Goal: Information Seeking & Learning: Learn about a topic

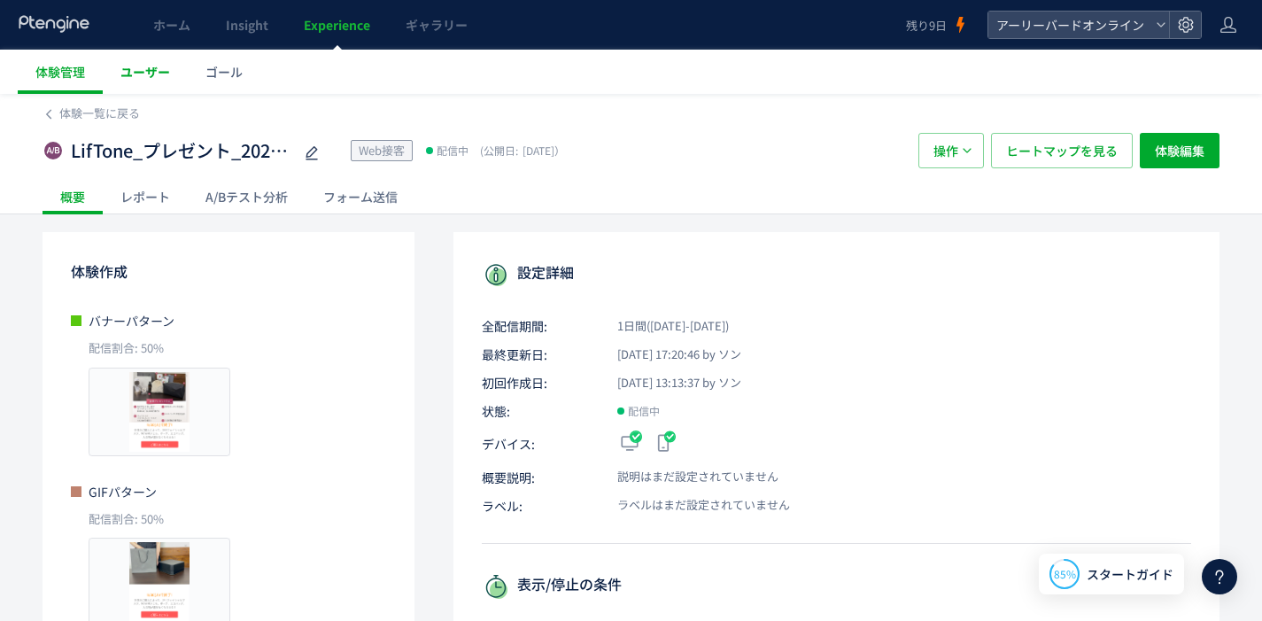
click at [147, 74] on span "ユーザー" at bounding box center [145, 72] width 50 height 18
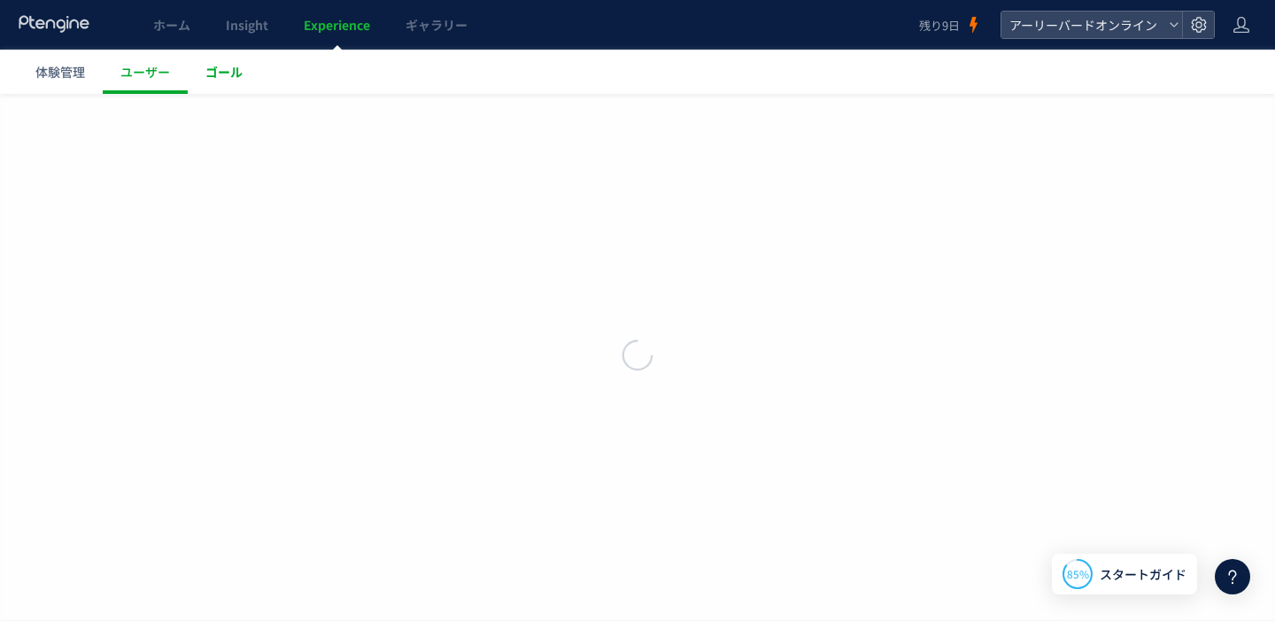
click at [208, 77] on span "ゴール" at bounding box center [223, 72] width 37 height 18
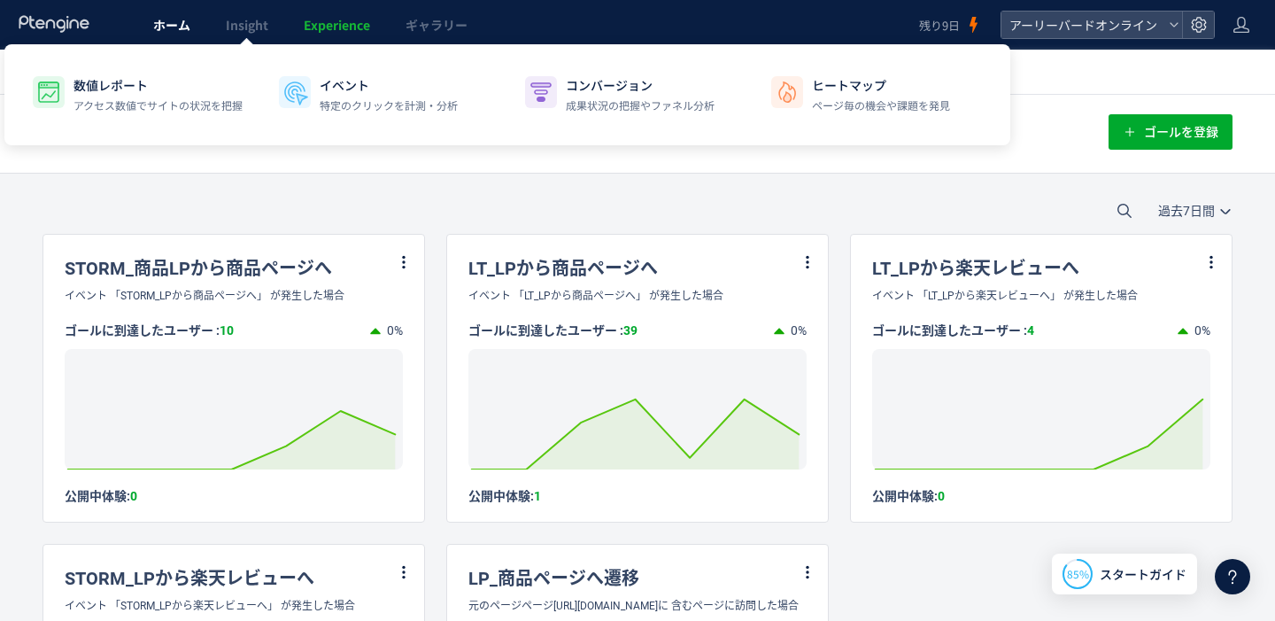
click at [190, 29] on link "ホーム" at bounding box center [172, 25] width 73 height 50
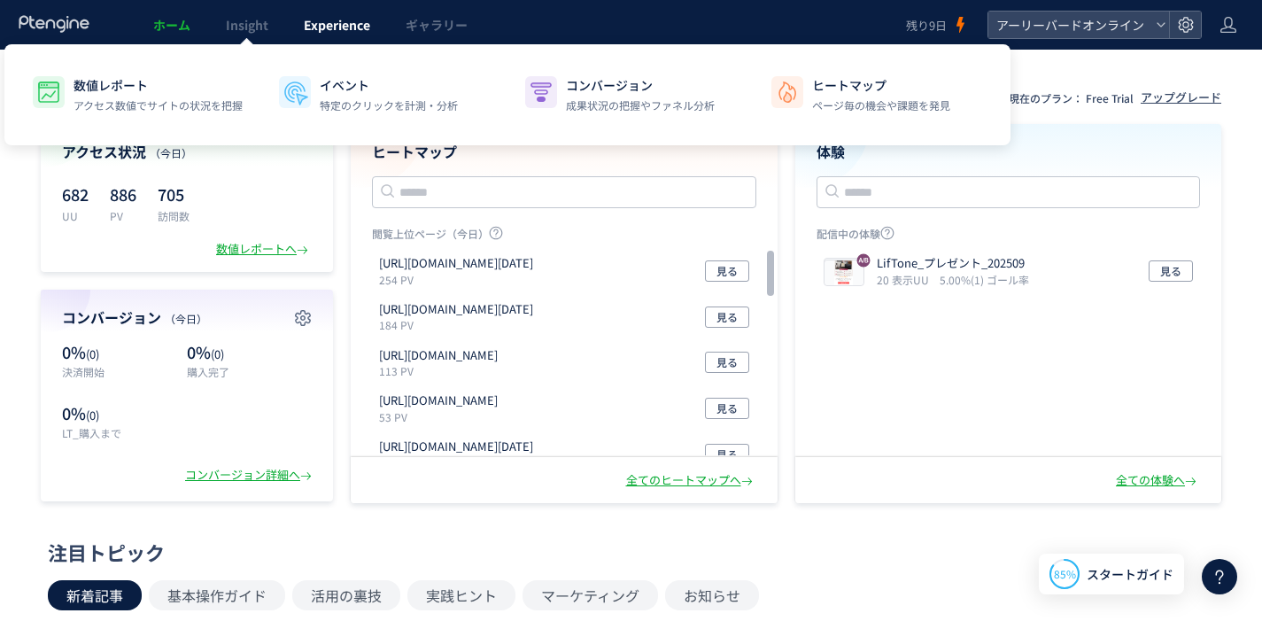
click at [345, 28] on span "Experience" at bounding box center [337, 25] width 66 height 18
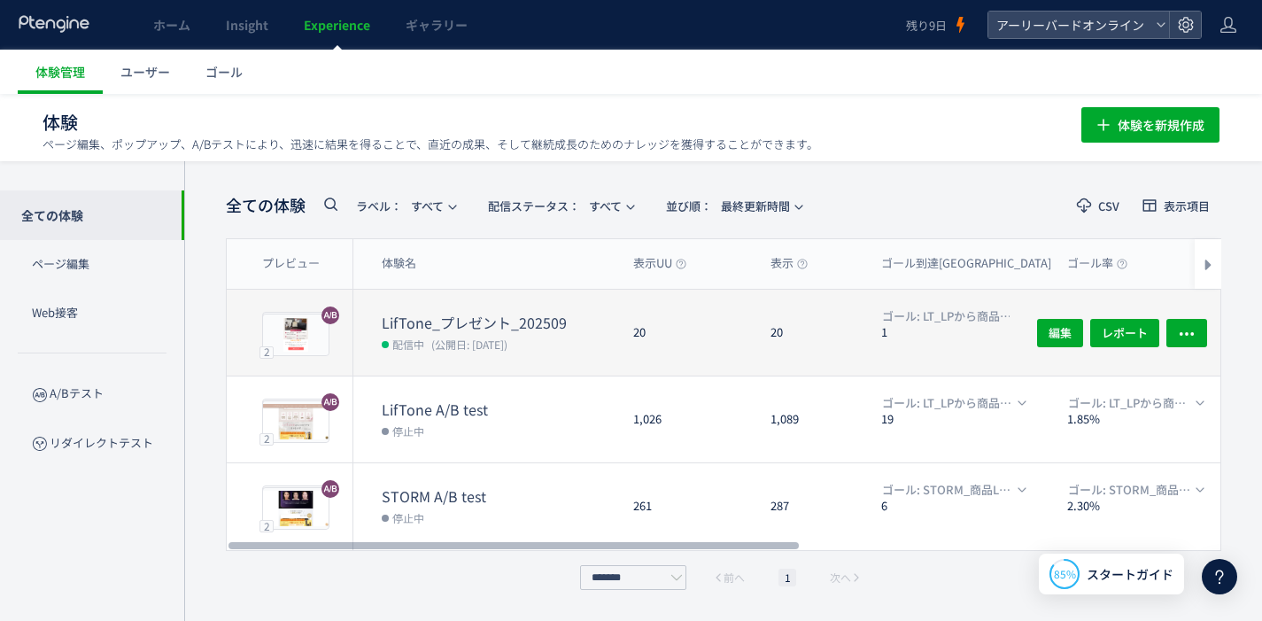
click at [450, 315] on dt "LifTone_プレゼント_202509" at bounding box center [500, 323] width 237 height 20
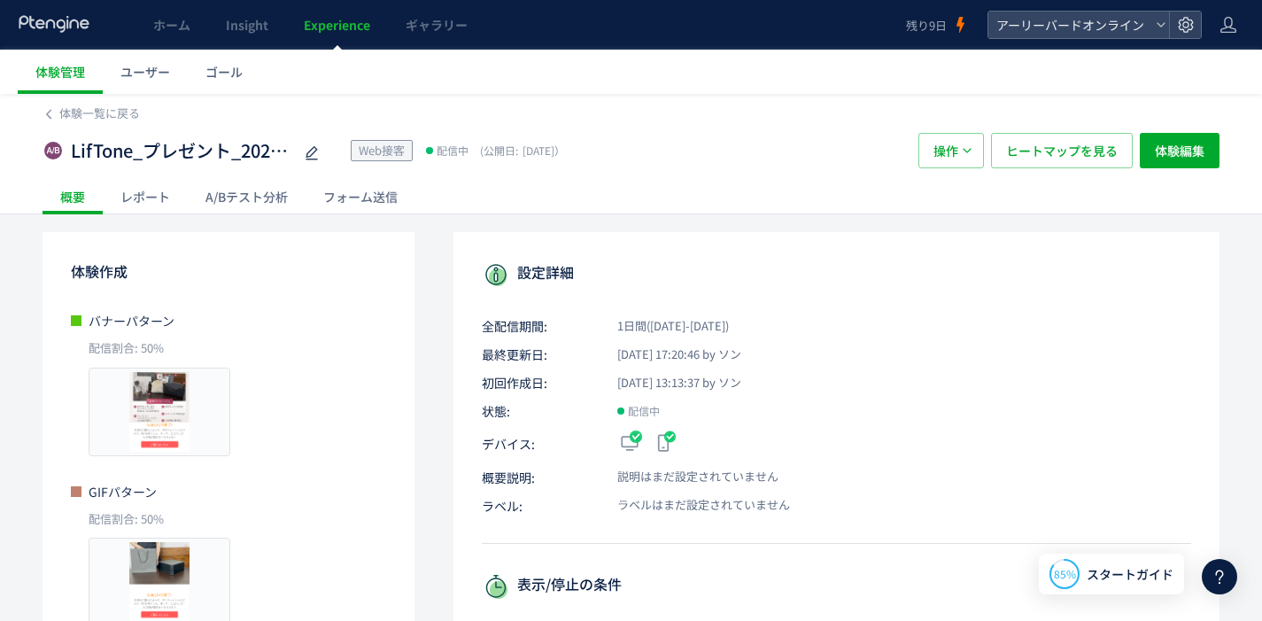
click at [258, 194] on div "A/Bテスト分析" at bounding box center [247, 196] width 118 height 35
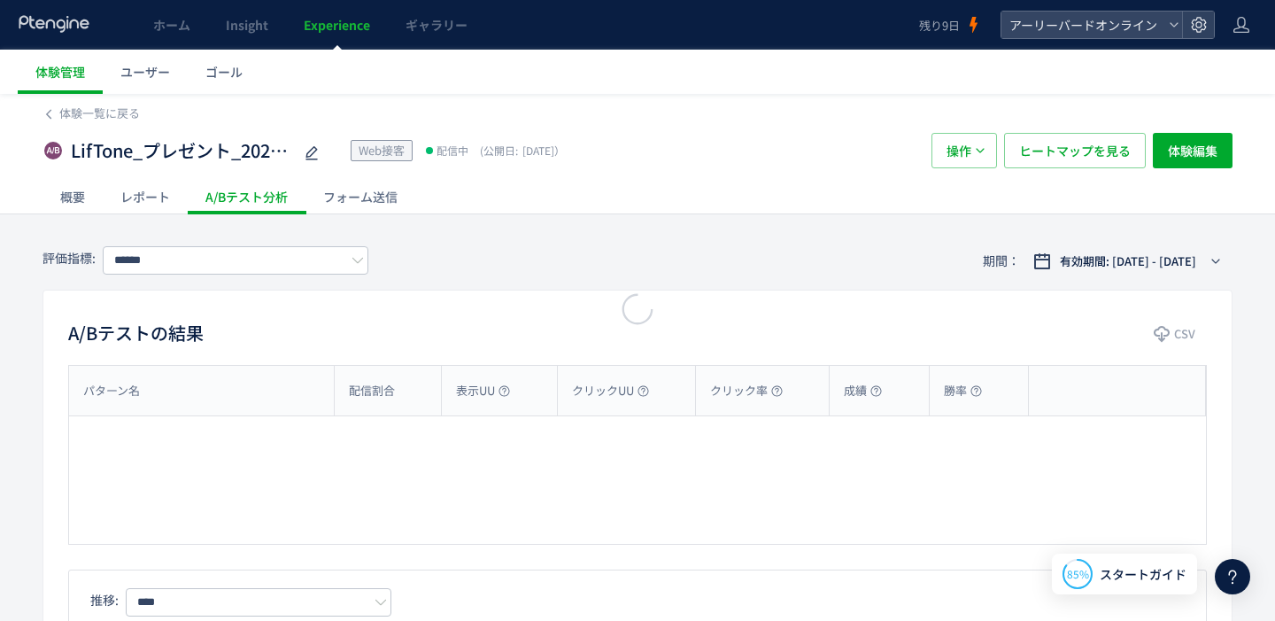
type input "**********"
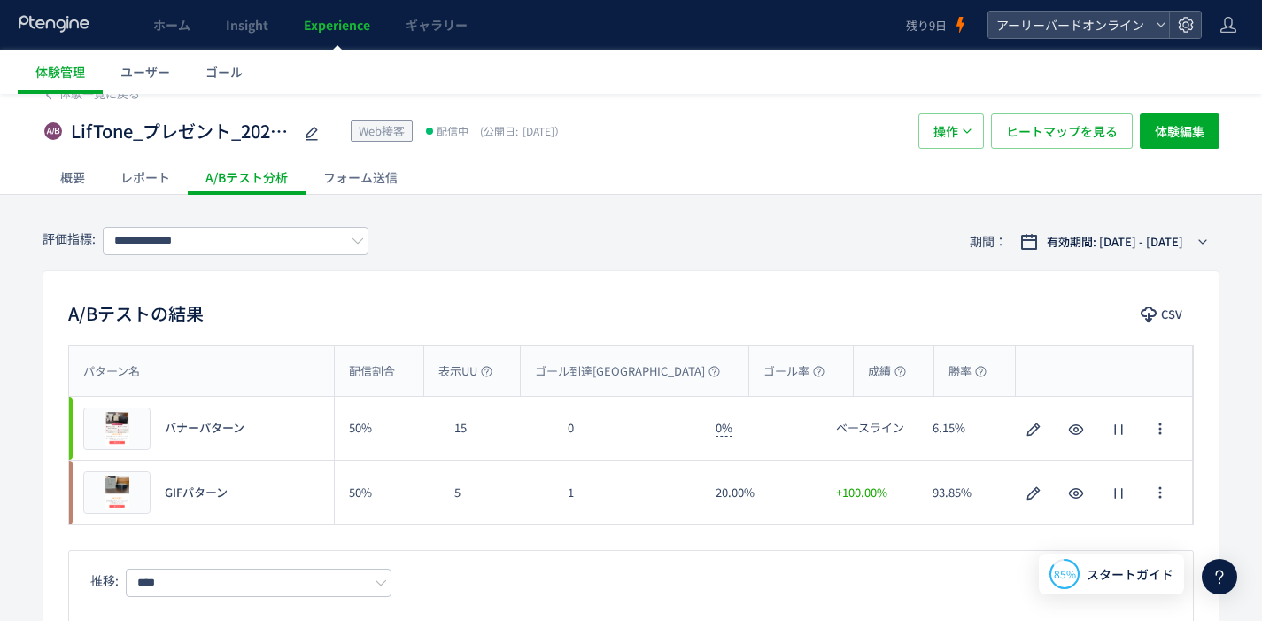
scroll to position [37, 0]
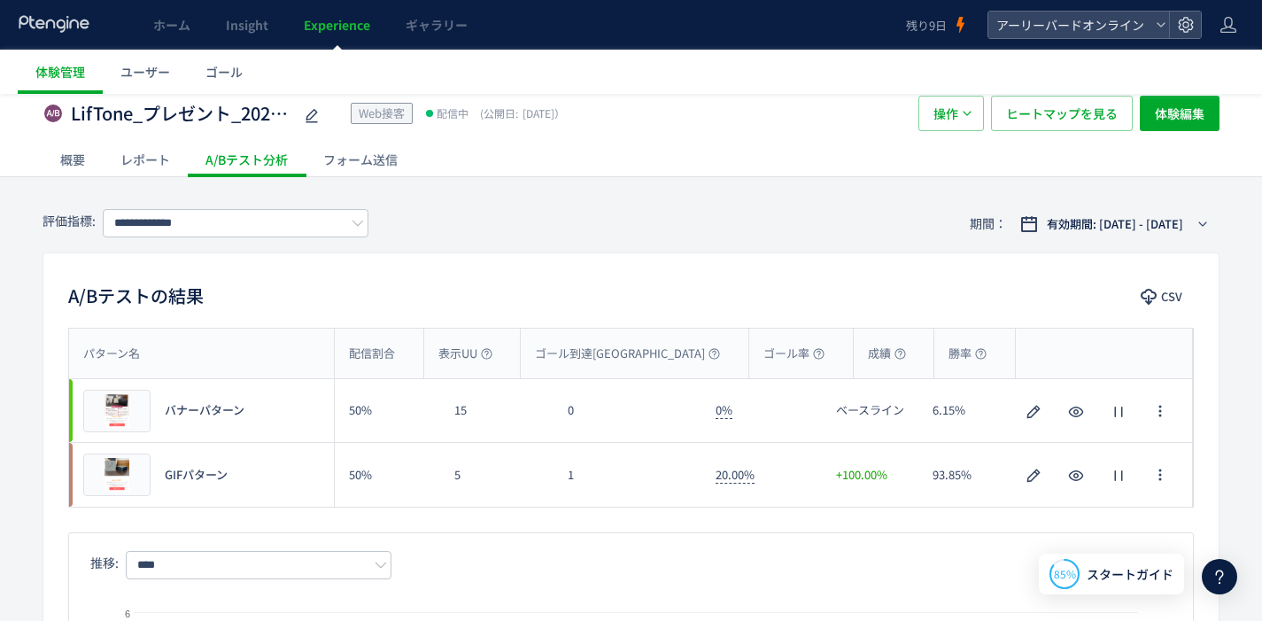
click at [101, 158] on div "概要" at bounding box center [73, 159] width 60 height 35
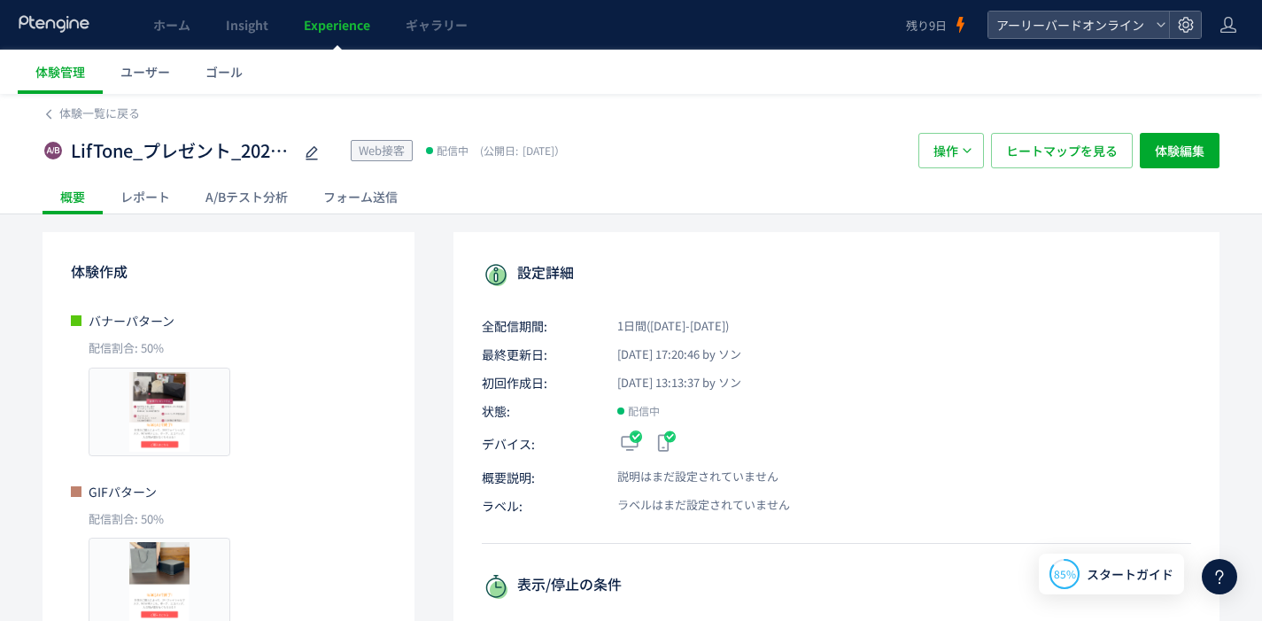
click at [150, 194] on div "レポート" at bounding box center [145, 196] width 85 height 35
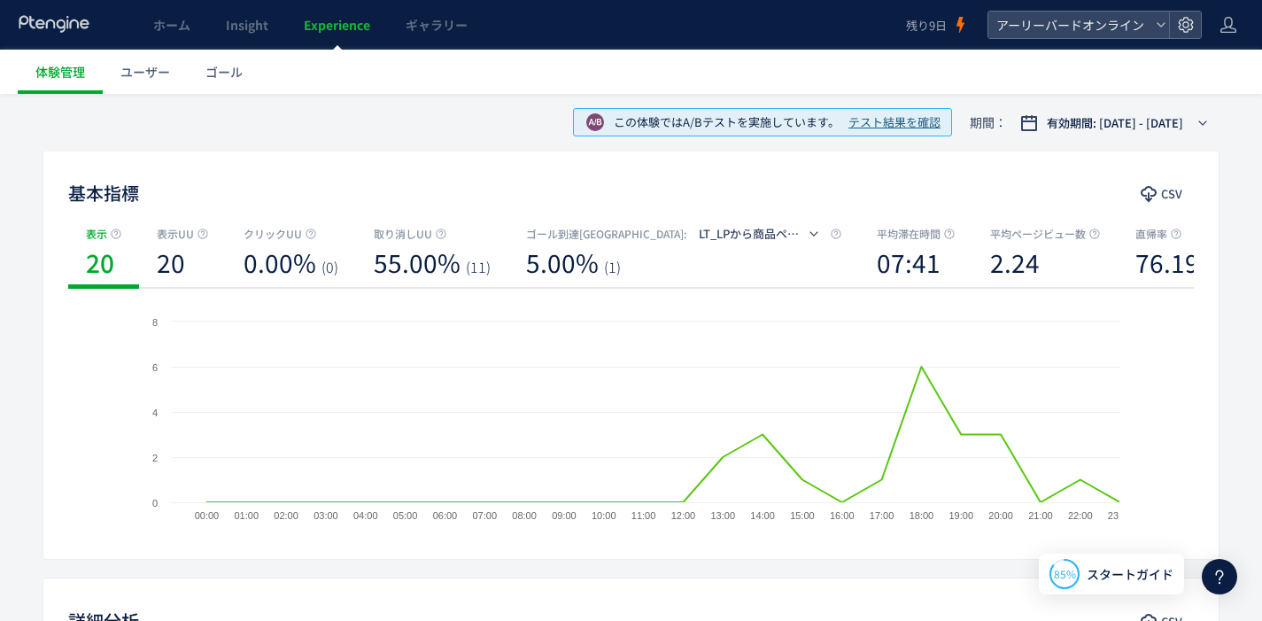
scroll to position [144, 0]
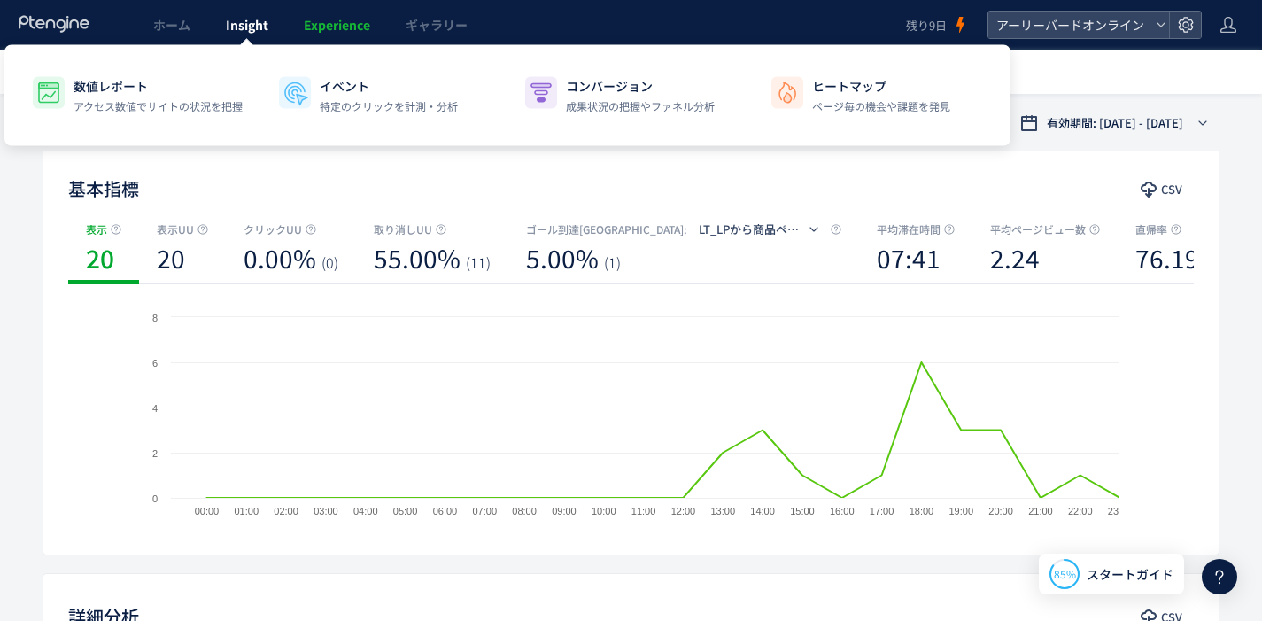
click at [244, 32] on span "Insight" at bounding box center [247, 25] width 43 height 18
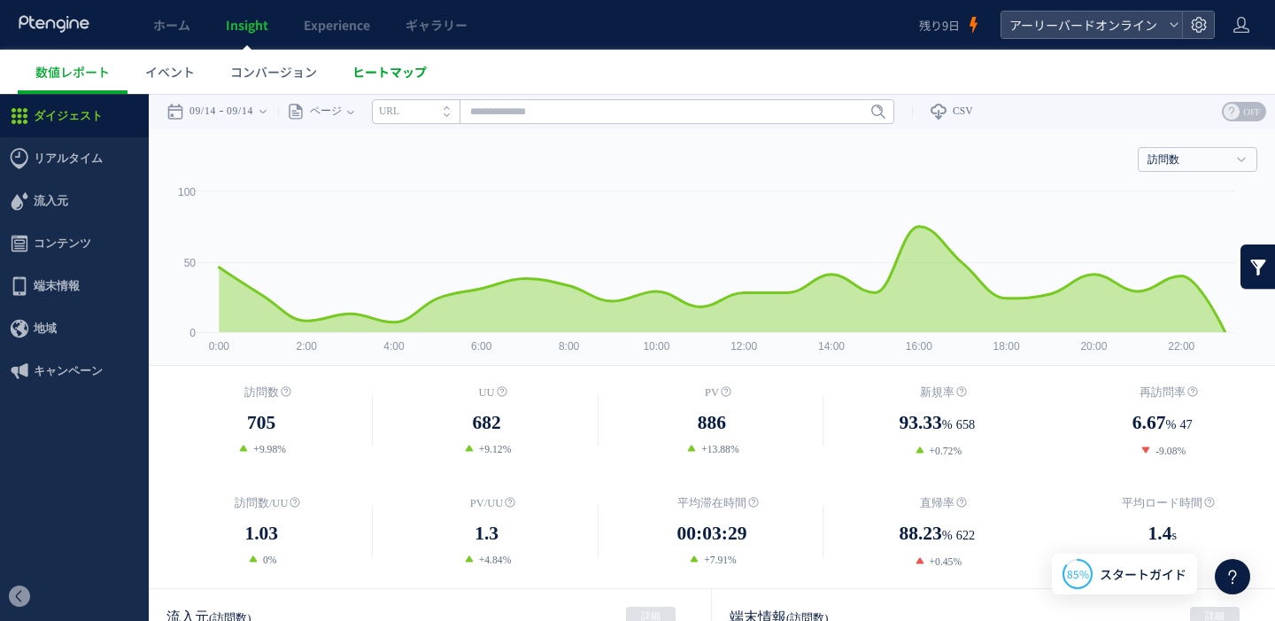
click at [392, 66] on span "ヒートマップ" at bounding box center [390, 72] width 74 height 18
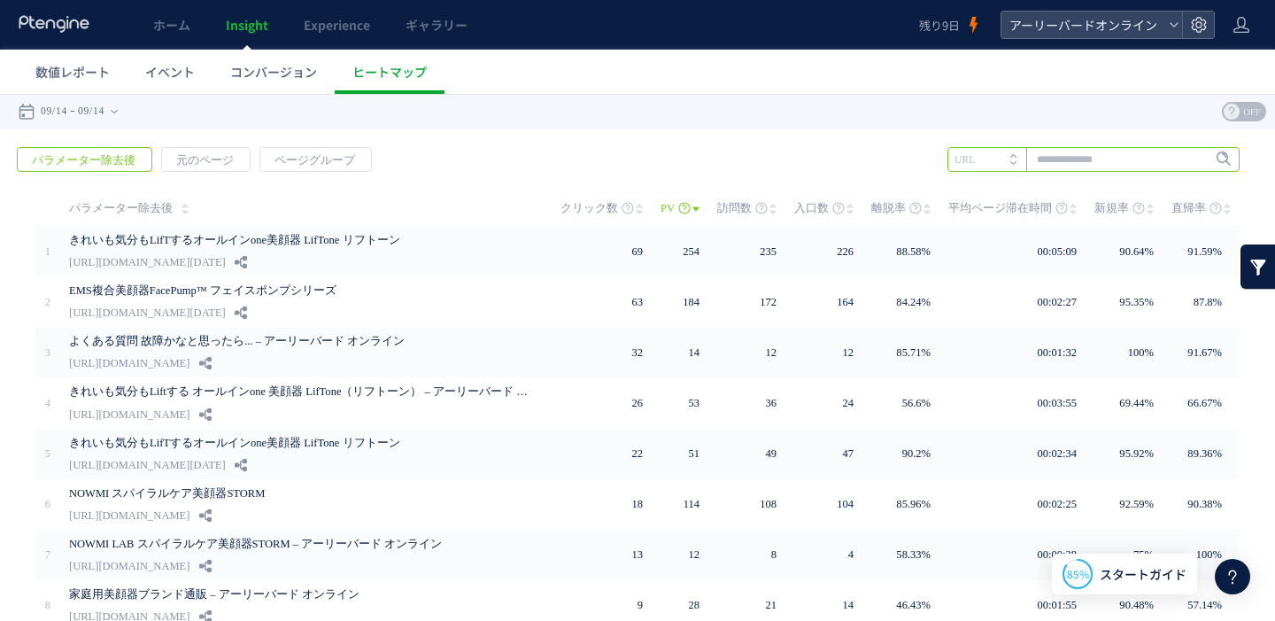
click at [1072, 160] on input "text" at bounding box center [1094, 159] width 292 height 25
click at [1012, 191] on li "liftone" at bounding box center [1093, 195] width 282 height 23
type input "*******"
click at [1207, 168] on span "Enter" at bounding box center [1218, 159] width 23 height 19
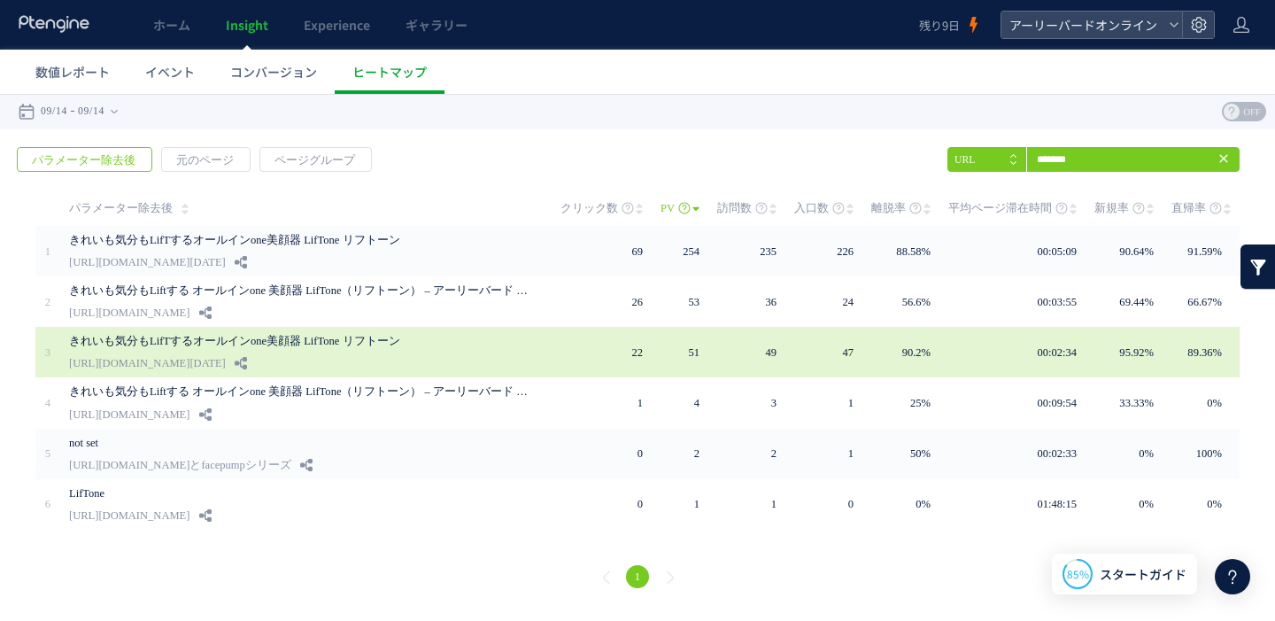
click at [424, 358] on div "きれいも気分もLifTするオールインone美顔器 LifTone リフトーン [URL][DOMAIN_NAME][DATE]" at bounding box center [302, 352] width 467 height 50
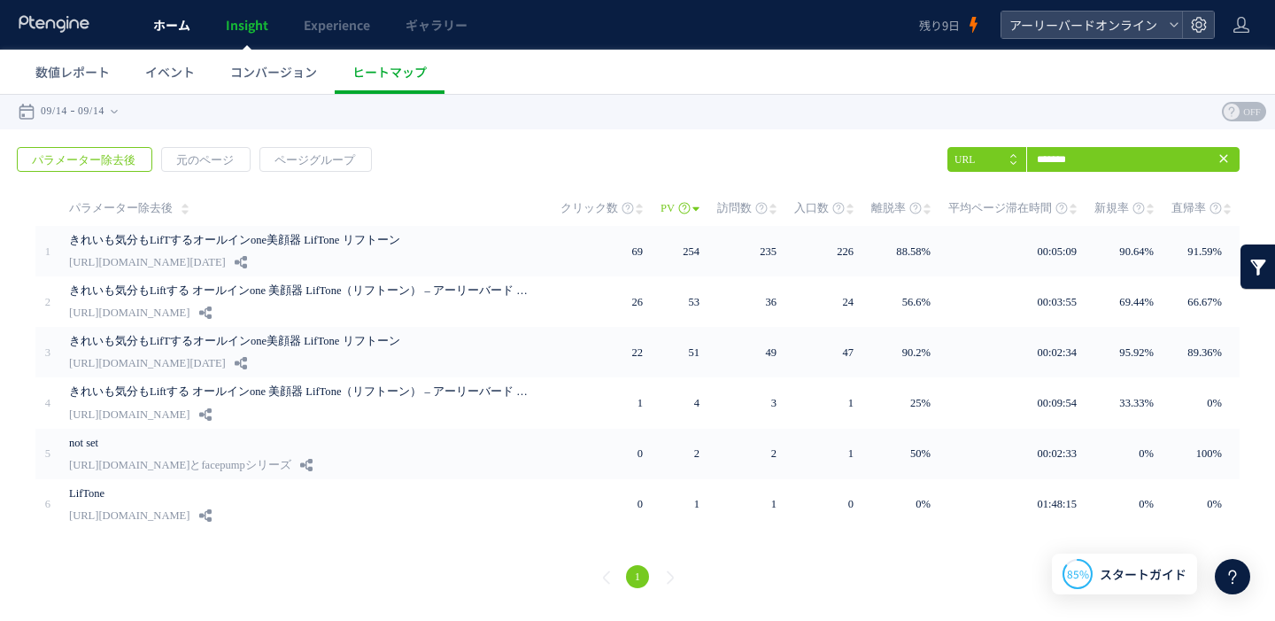
click at [183, 31] on span "ホーム" at bounding box center [171, 25] width 37 height 18
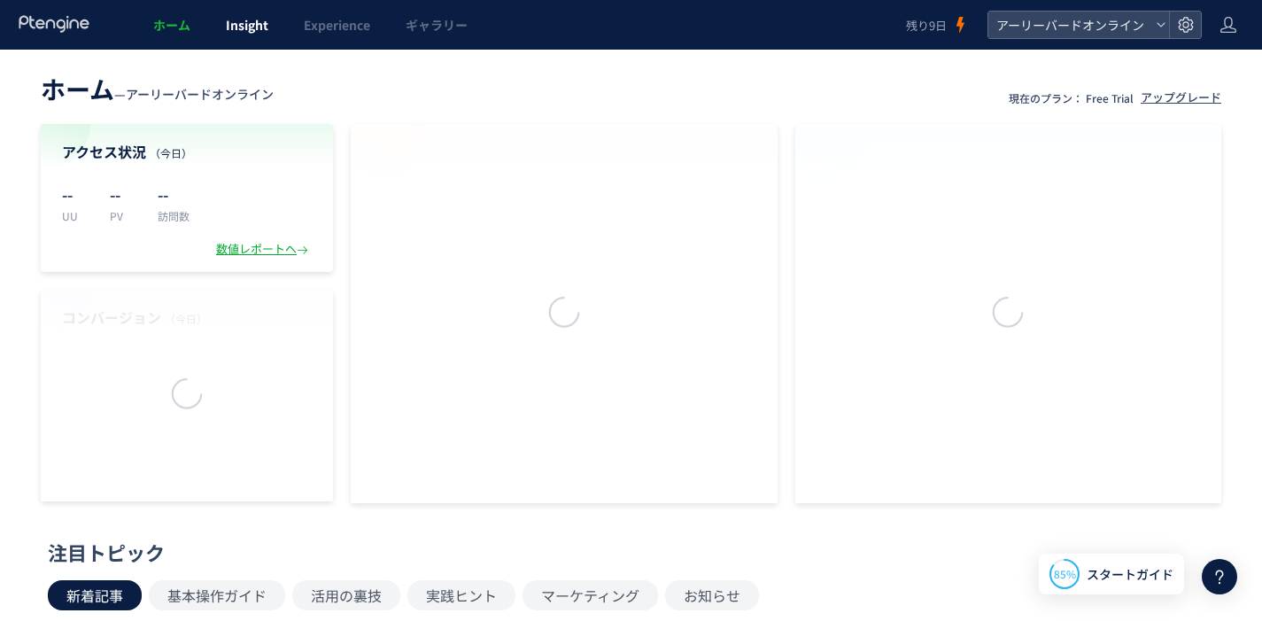
click at [258, 30] on span "Insight" at bounding box center [247, 25] width 43 height 18
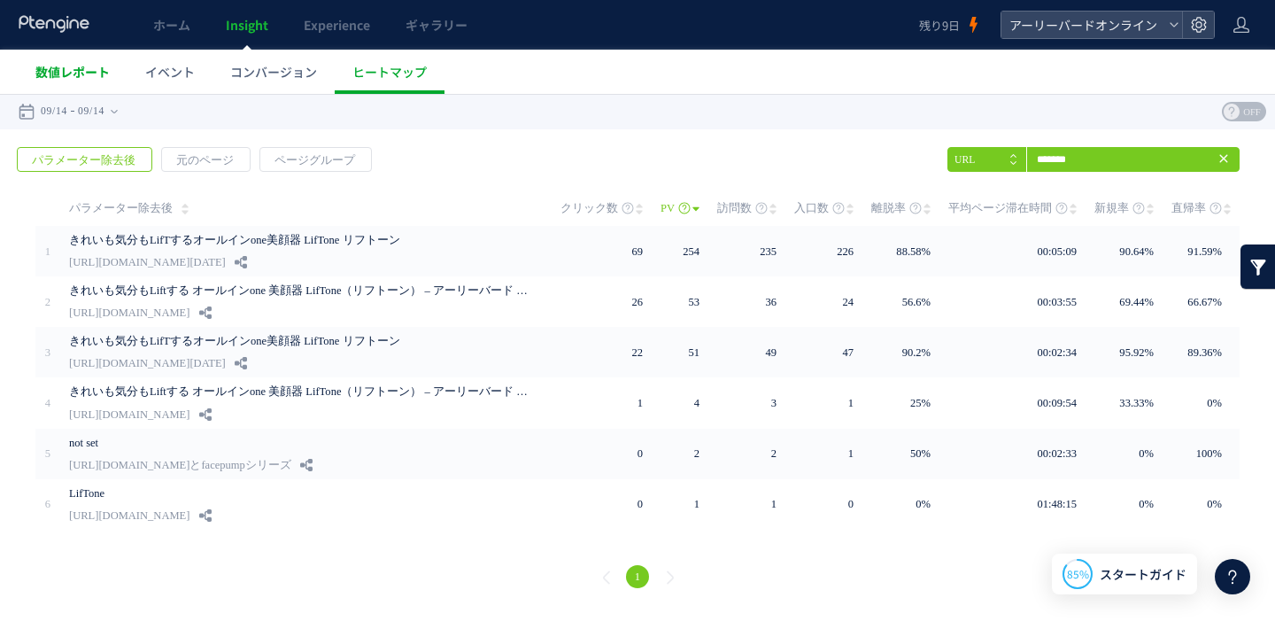
click at [83, 80] on span "数値レポート" at bounding box center [72, 72] width 74 height 18
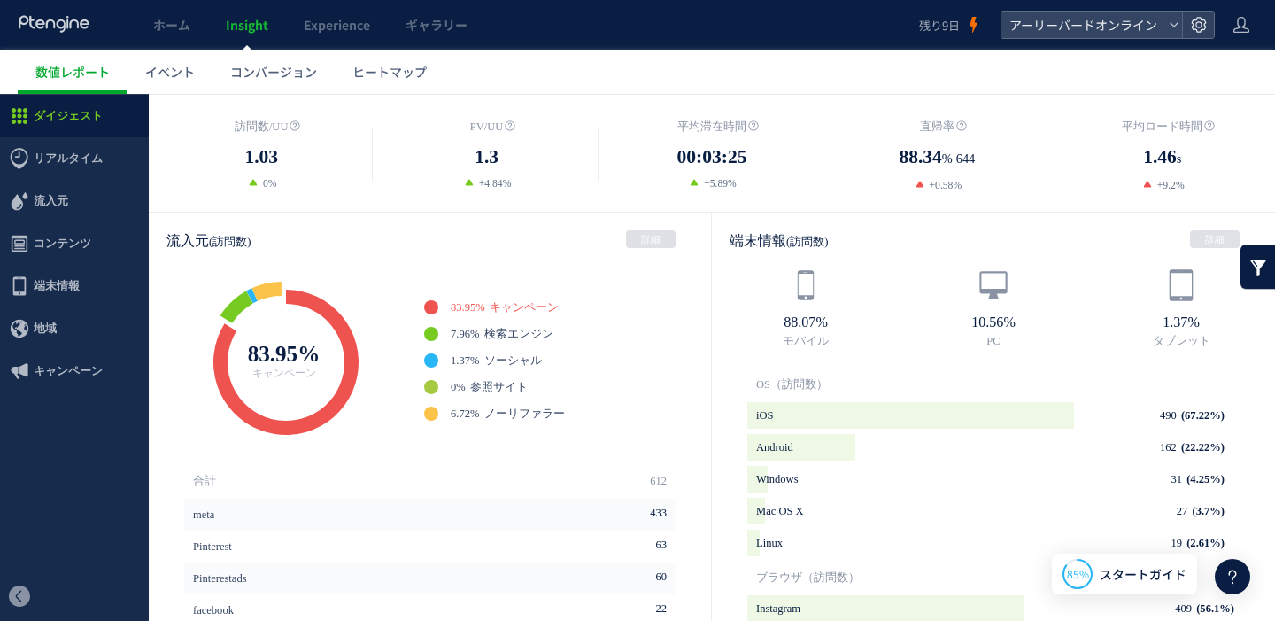
scroll to position [523, 0]
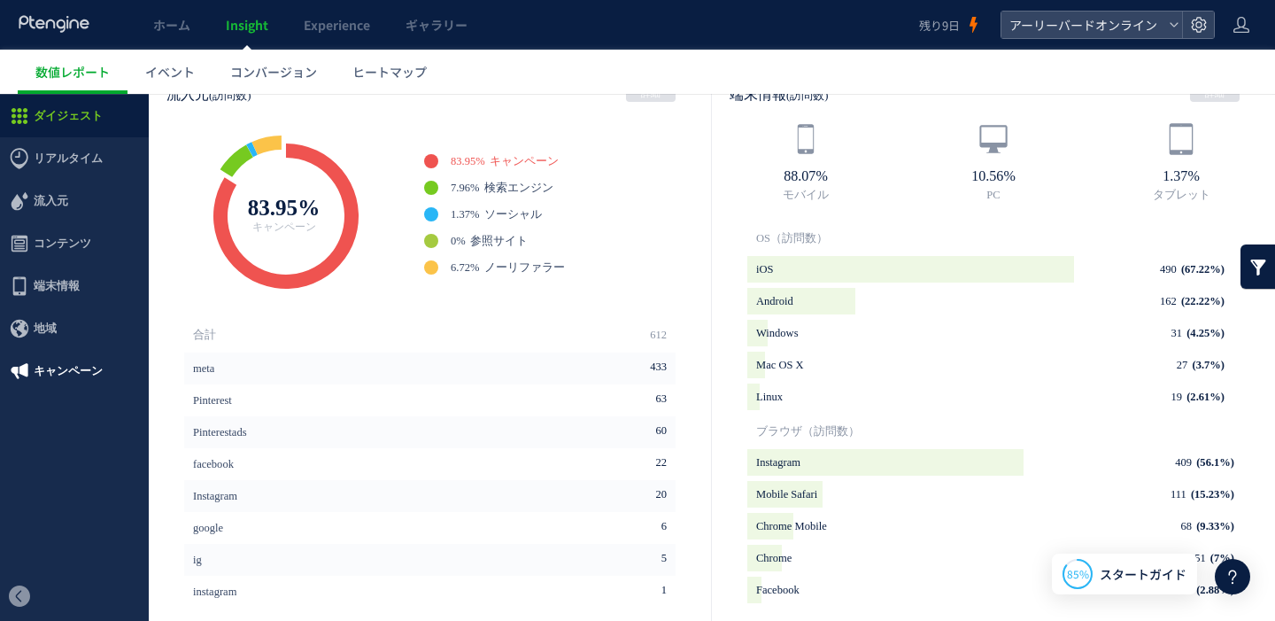
click at [66, 378] on span "キャンペーン" at bounding box center [68, 371] width 69 height 43
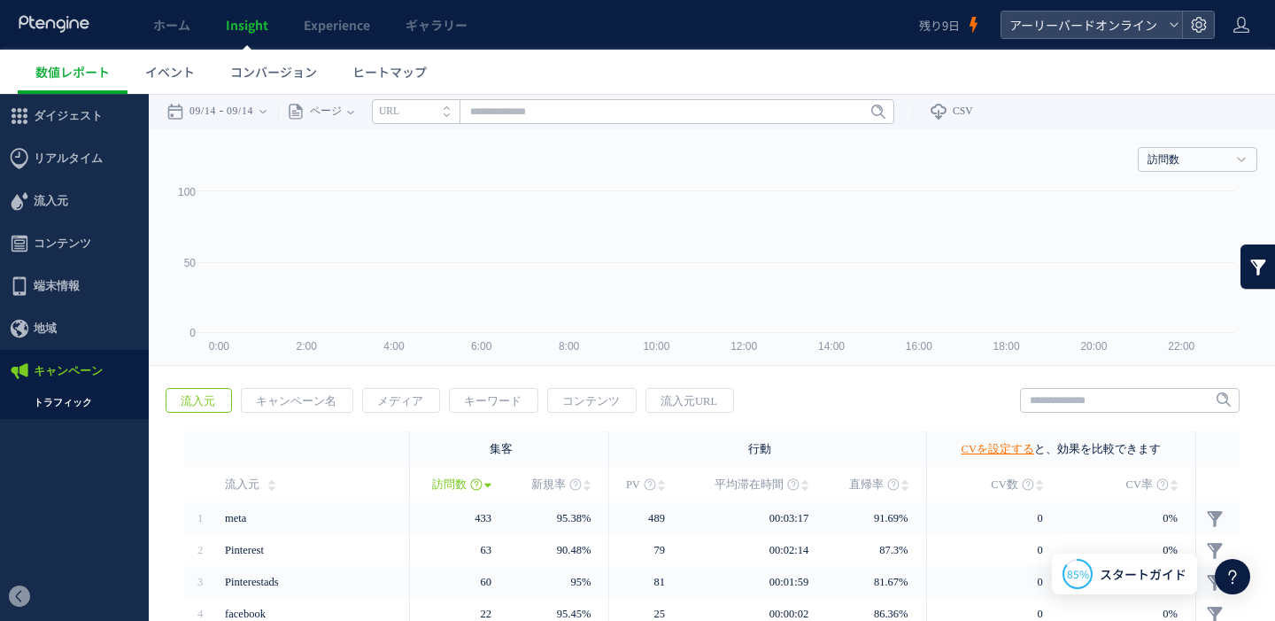
click at [67, 406] on div at bounding box center [637, 310] width 1275 height 621
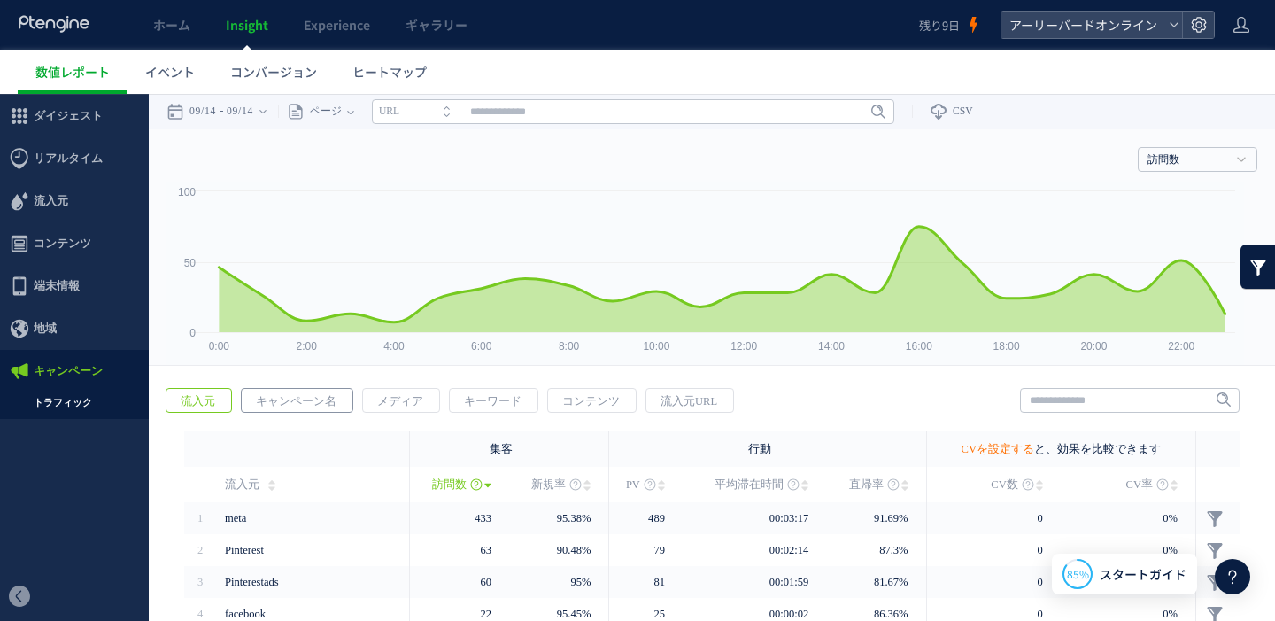
click at [336, 399] on span "キャンペーン名" at bounding box center [296, 401] width 109 height 25
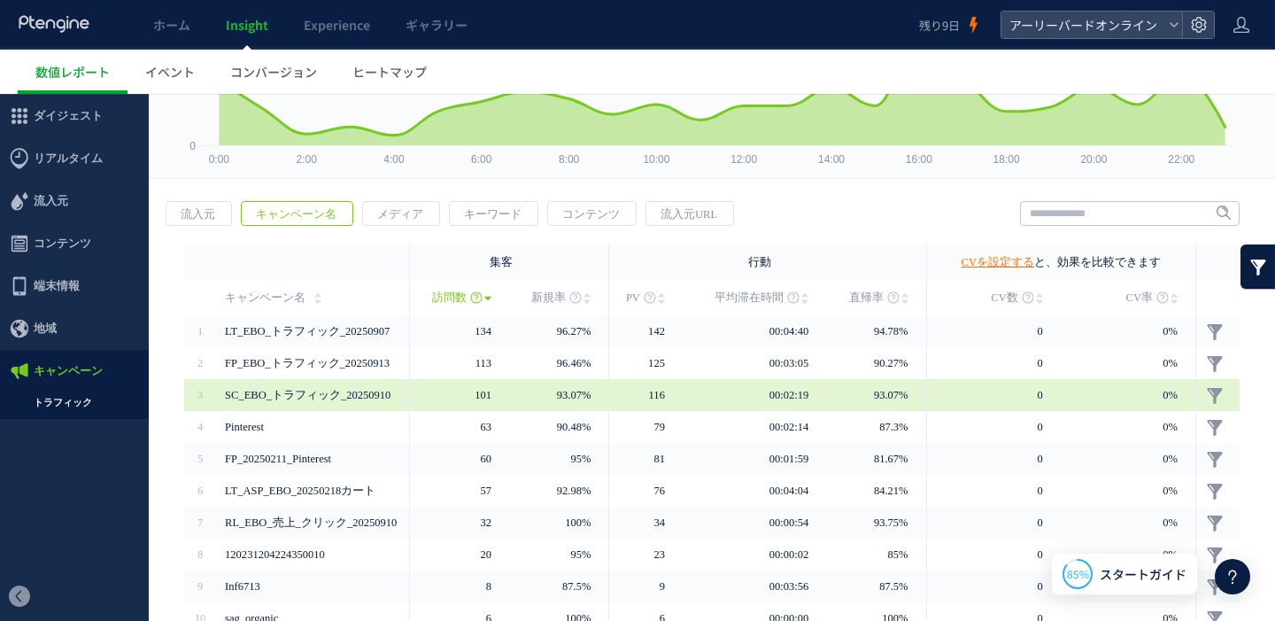
scroll to position [229, 0]
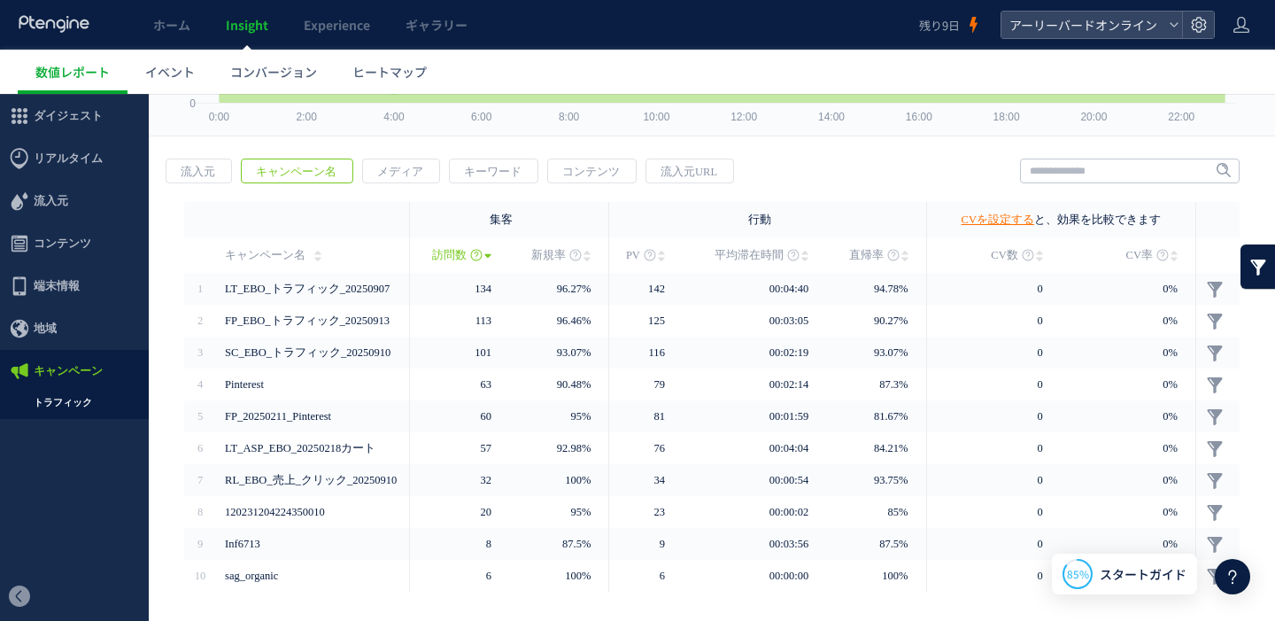
click at [47, 402] on link "トラフィック" at bounding box center [74, 402] width 149 height 20
click at [74, 402] on link "トラフィック" at bounding box center [74, 402] width 149 height 20
